Goal: Transaction & Acquisition: Obtain resource

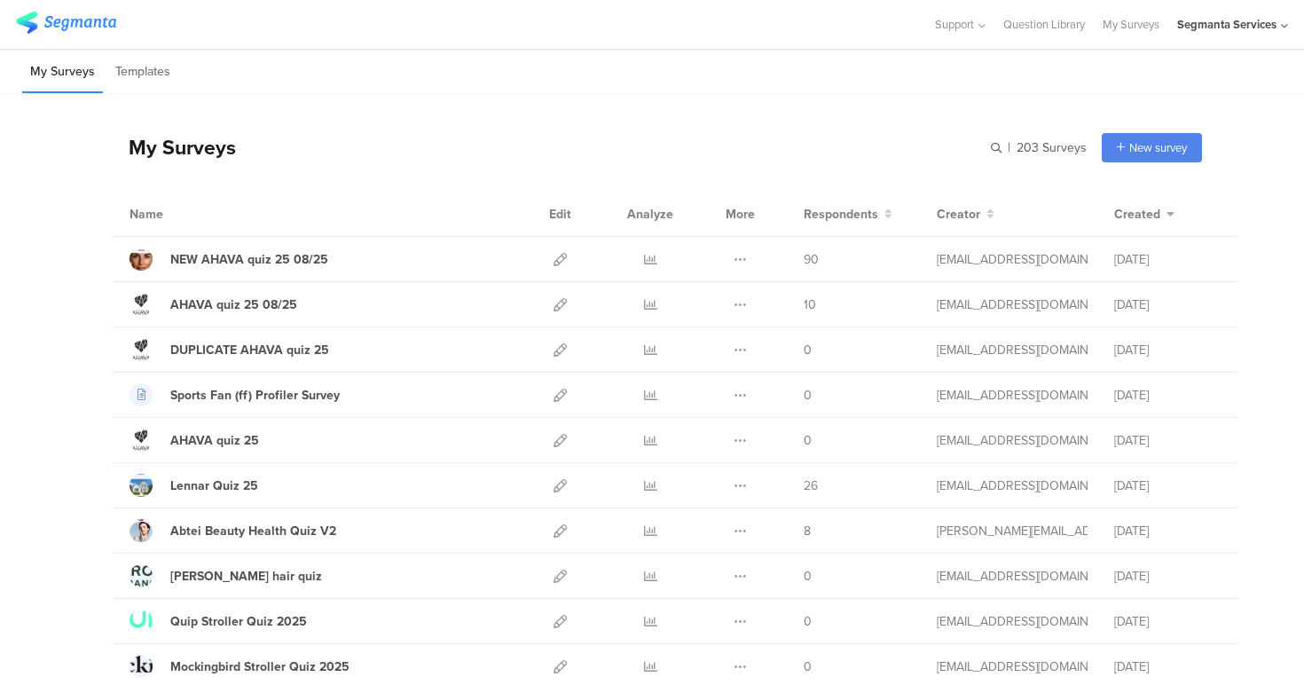
click at [1049, 71] on div "My Surveys Templates" at bounding box center [652, 71] width 1304 height 45
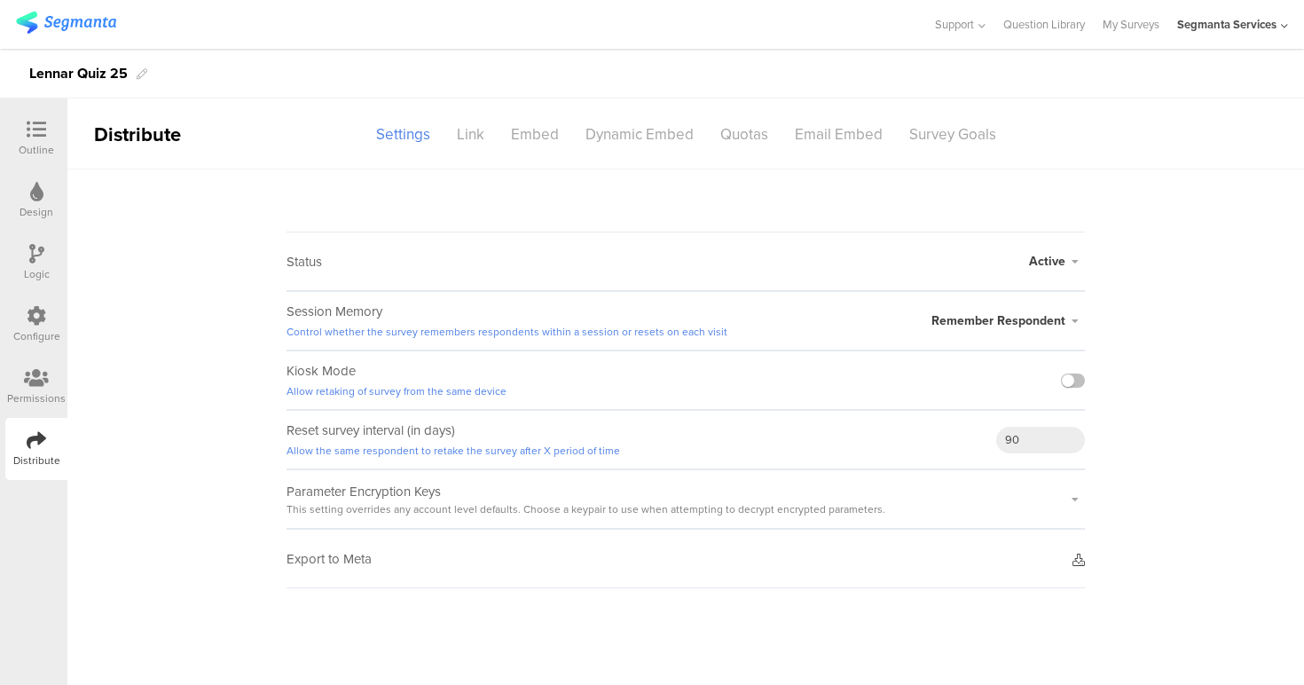
click at [1075, 556] on icon at bounding box center [1079, 560] width 12 height 12
click at [712, 207] on sg-survey-status-editor "Status Active Active Closed Schedule Start Date: End Date: Save Cancel Session …" at bounding box center [685, 378] width 1237 height 419
click at [1130, 506] on sg-survey-status-editor "Status Active Active Closed Schedule Start Date: End Date: Save Cancel Session …" at bounding box center [685, 378] width 1237 height 419
